Goal: Task Accomplishment & Management: Manage account settings

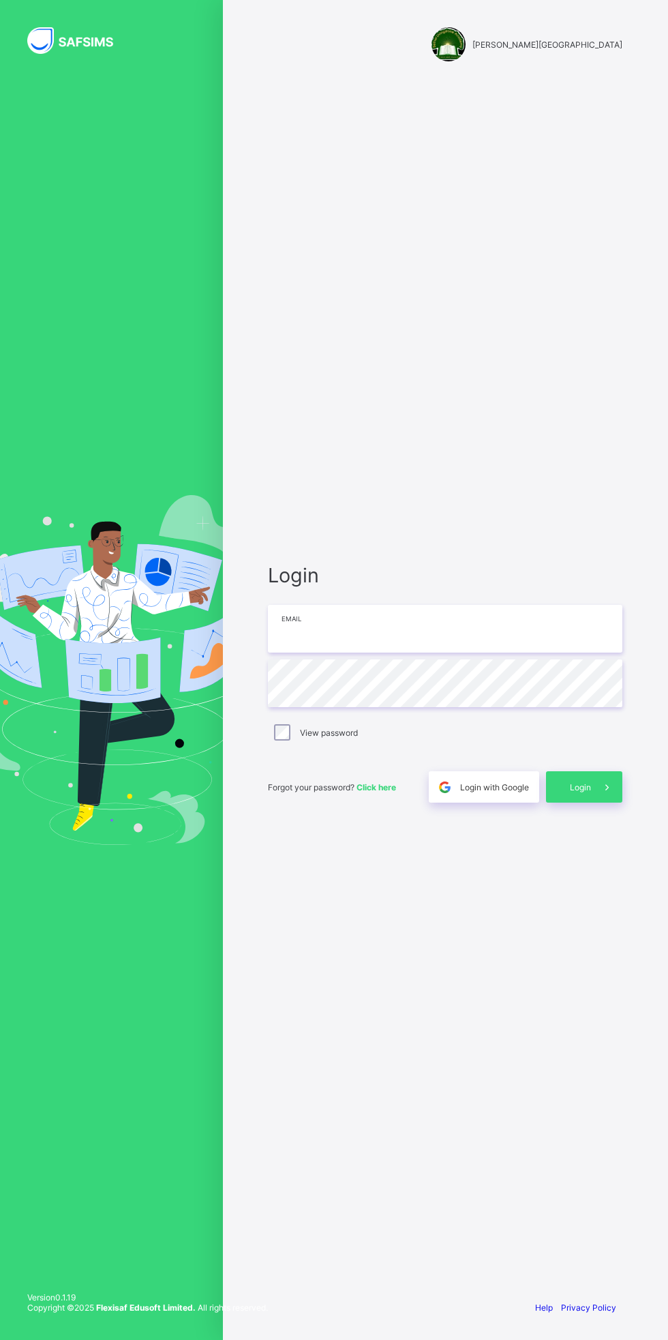
click at [369, 634] on input "email" at bounding box center [445, 629] width 355 height 48
type input "**********"
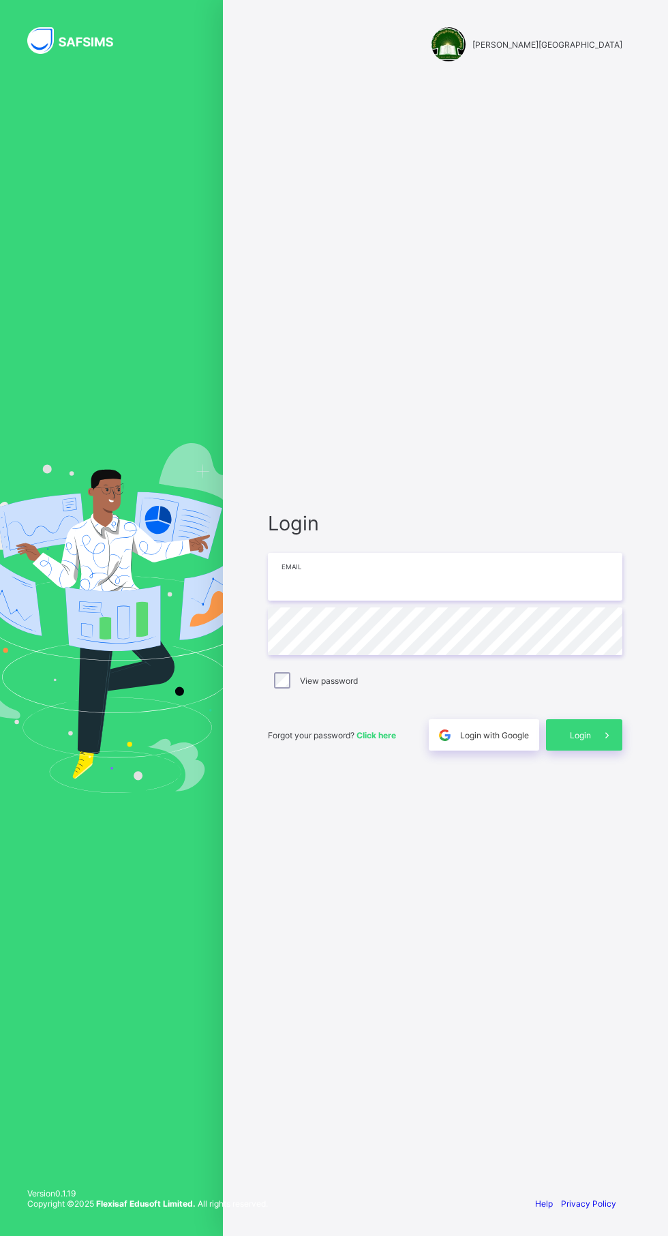
click at [455, 601] on input "email" at bounding box center [445, 577] width 355 height 48
type input "**********"
